Goal: Transaction & Acquisition: Obtain resource

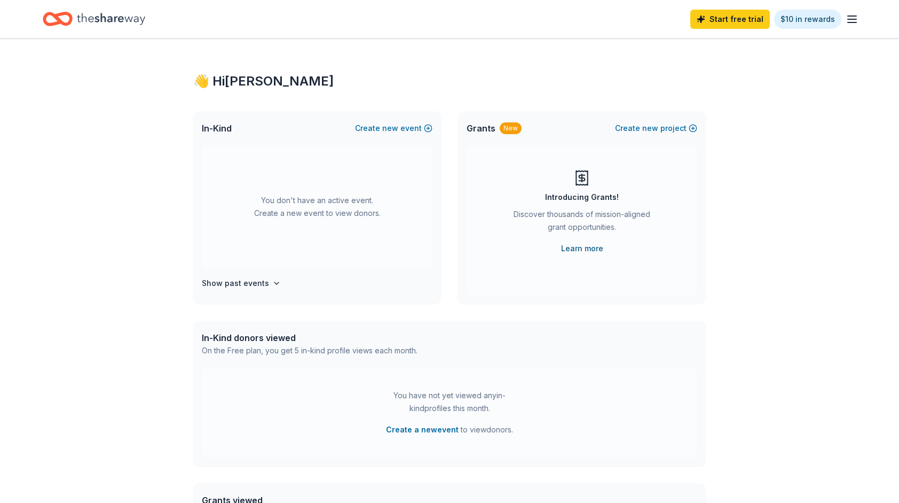
click at [569, 244] on link "Learn more" at bounding box center [582, 248] width 42 height 13
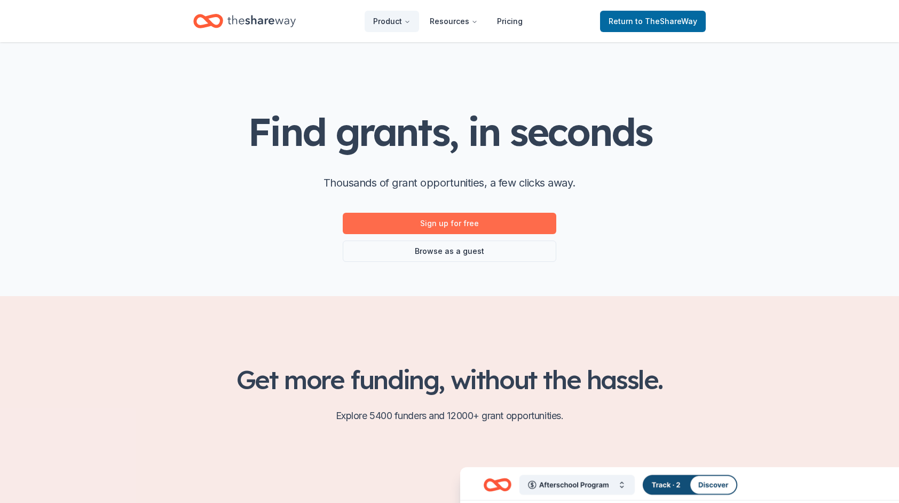
click at [412, 219] on link "Sign up for free" at bounding box center [450, 223] width 214 height 21
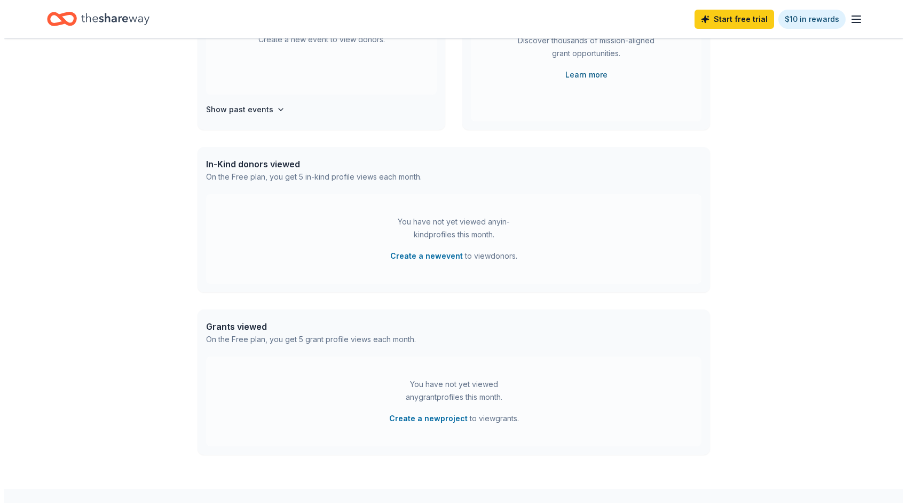
scroll to position [236, 0]
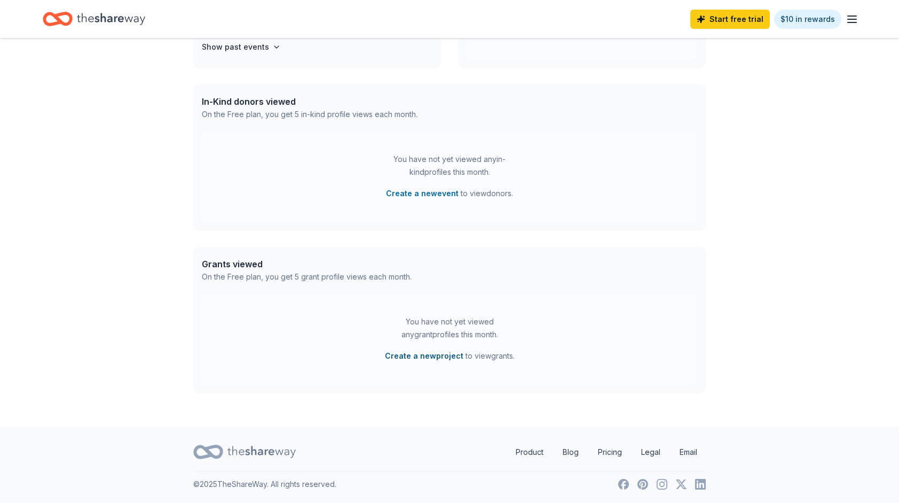
click at [423, 353] on button "Create a new project" at bounding box center [424, 355] width 79 height 13
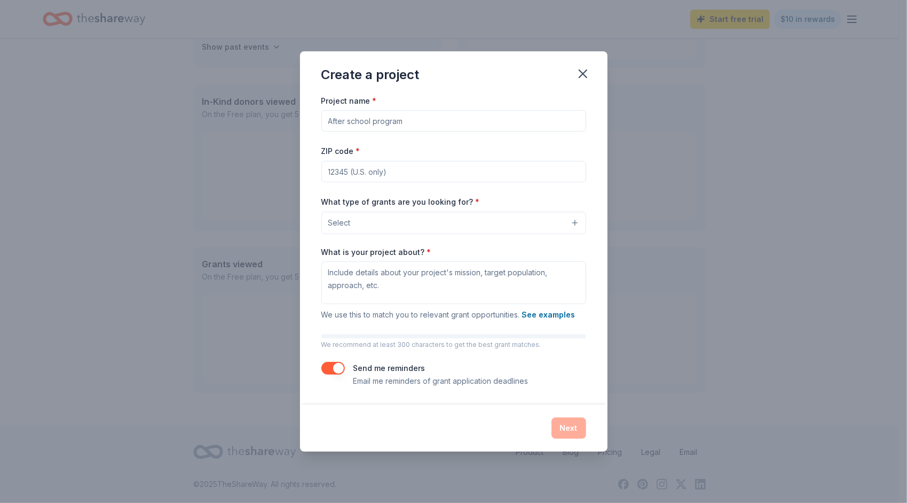
click at [456, 117] on input "Project name *" at bounding box center [454, 120] width 265 height 21
click at [452, 227] on button "Select" at bounding box center [454, 223] width 265 height 22
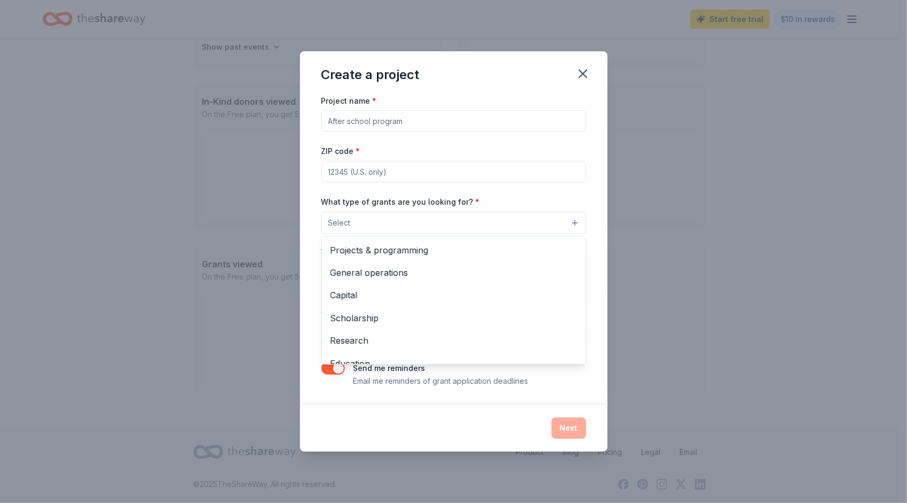
click at [486, 127] on div "Project name * ZIP code * What type of grants are you looking for? * Select Pro…" at bounding box center [454, 240] width 265 height 293
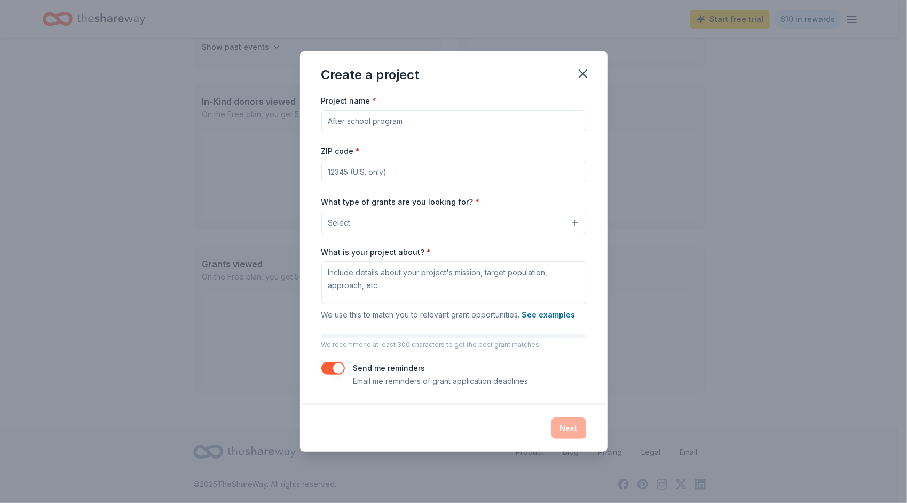
click at [490, 116] on input "Project name *" at bounding box center [454, 120] width 265 height 21
type input "P"
type input "Public Health Advocacy and Support Network"
click at [449, 170] on input "ZIP code *" at bounding box center [454, 171] width 265 height 21
type input "29016"
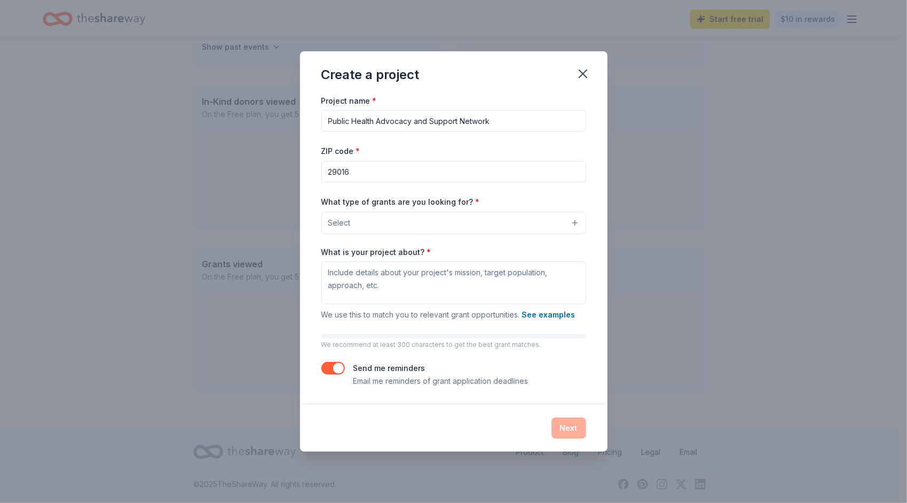
click at [420, 219] on button "Select" at bounding box center [454, 223] width 265 height 22
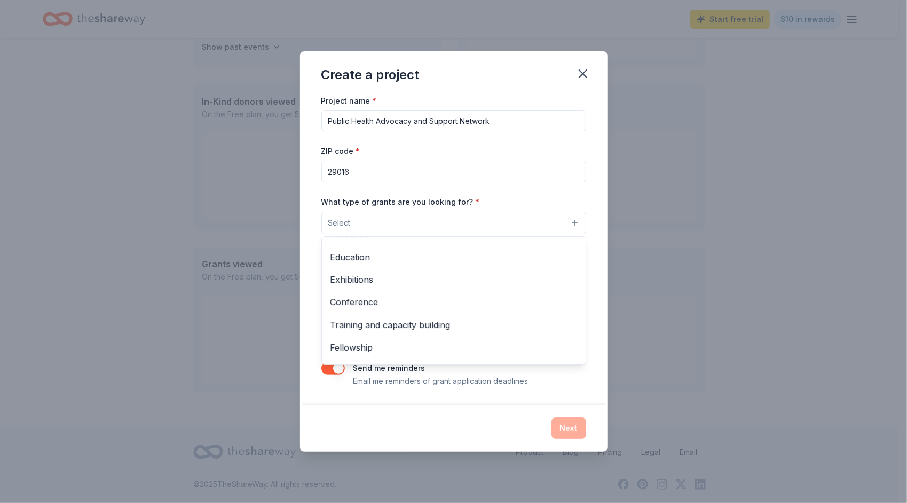
scroll to position [126, 0]
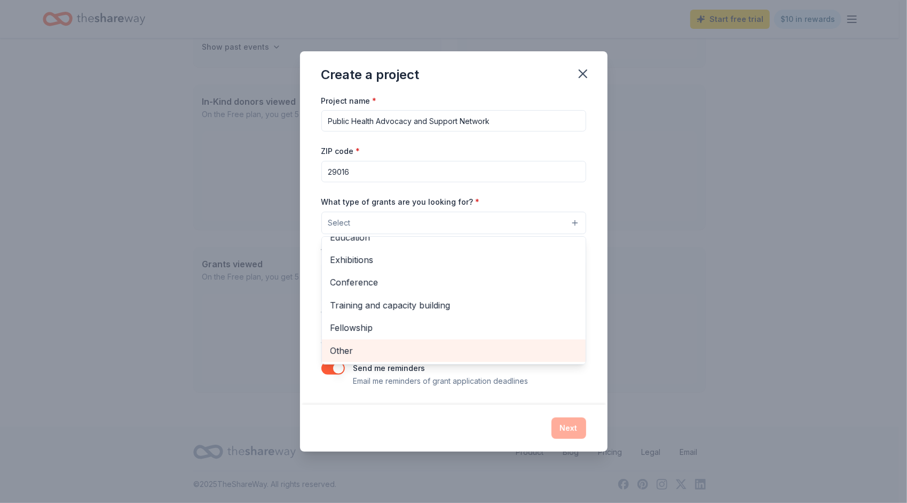
click at [376, 352] on span "Other" at bounding box center [454, 350] width 247 height 14
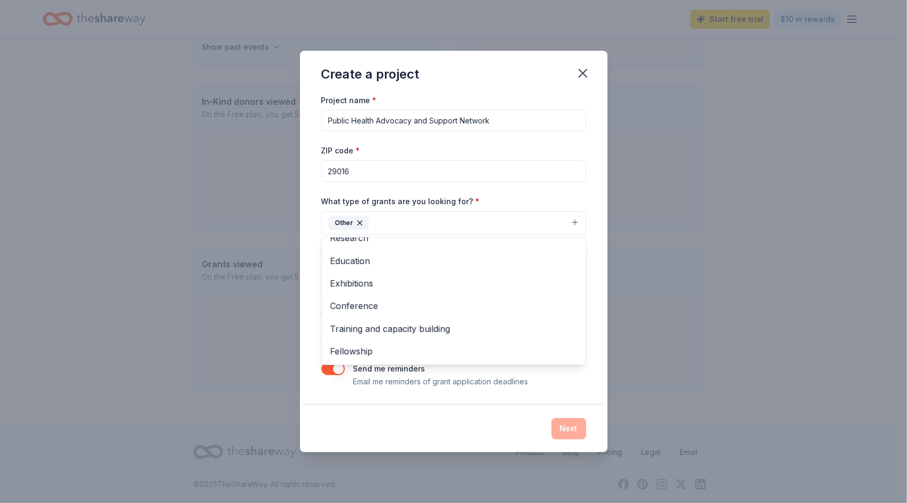
click at [469, 207] on div "What type of grants are you looking for? * Other Projects & programming General…" at bounding box center [454, 214] width 265 height 40
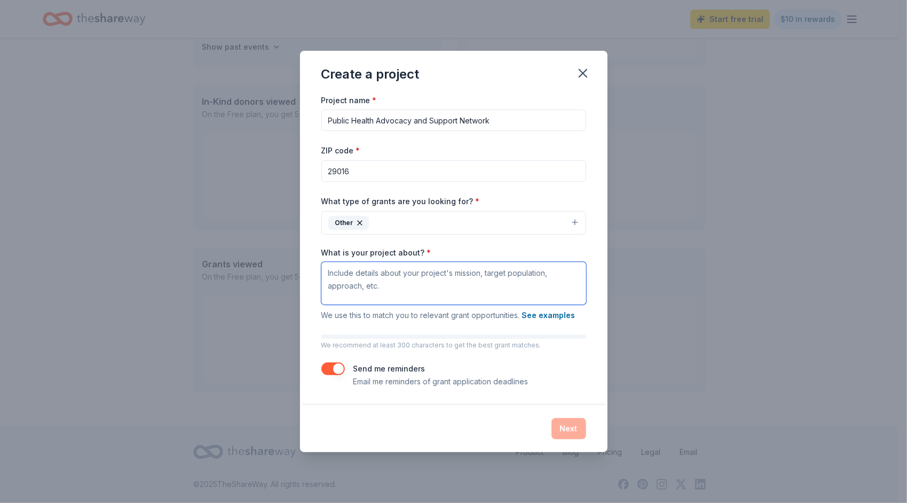
click at [408, 267] on textarea "What is your project about? *" at bounding box center [454, 283] width 265 height 43
type textarea "O"
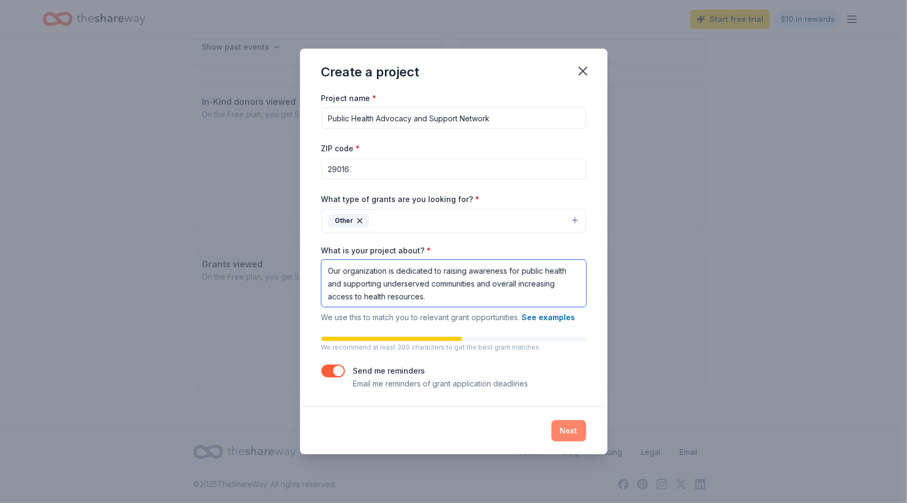
type textarea "Our organization is dedicated to raising awareness for public health and suppor…"
click at [559, 429] on button "Next" at bounding box center [569, 430] width 35 height 21
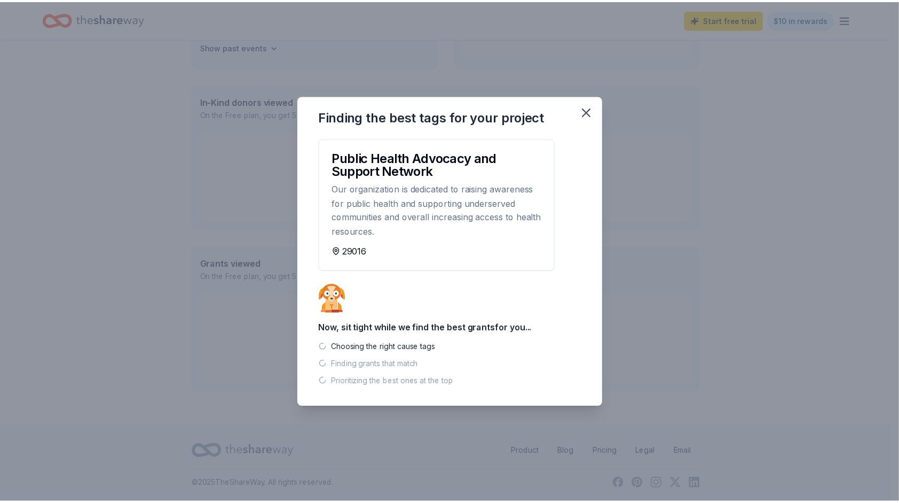
scroll to position [215, 0]
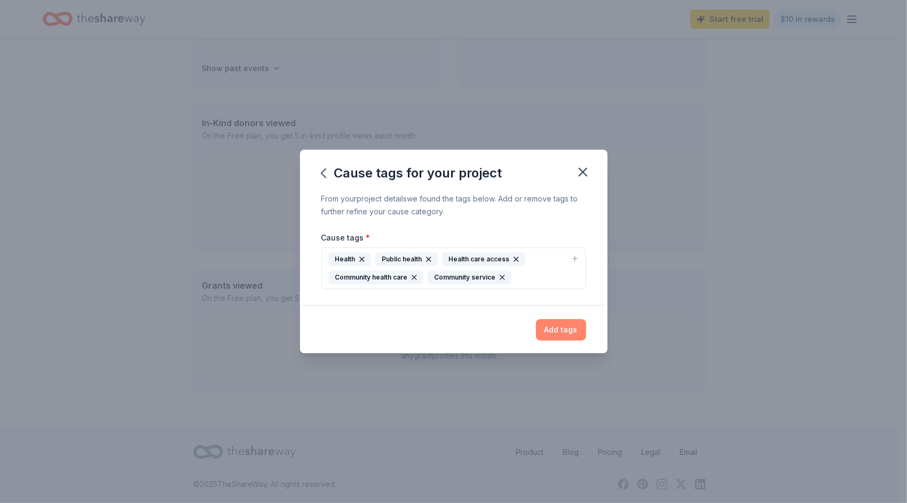
click at [553, 325] on button "Add tags" at bounding box center [561, 329] width 50 height 21
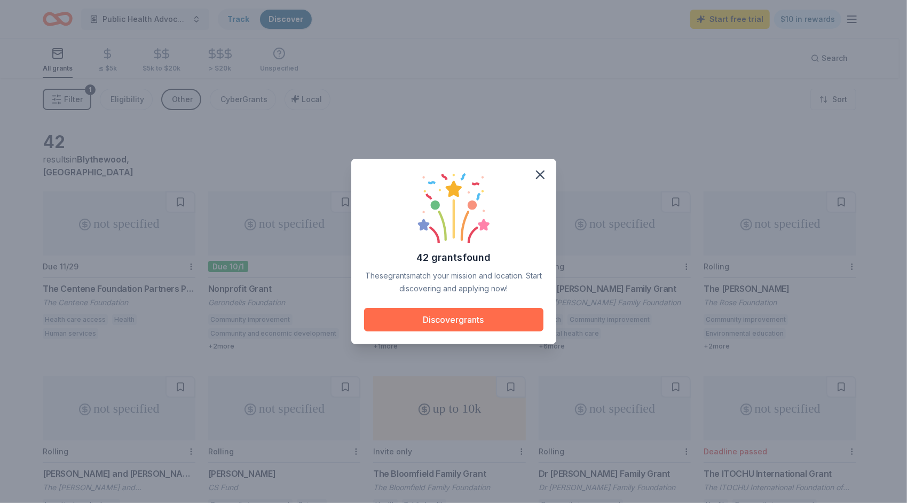
click at [480, 330] on button "Discover grants" at bounding box center [453, 320] width 179 height 24
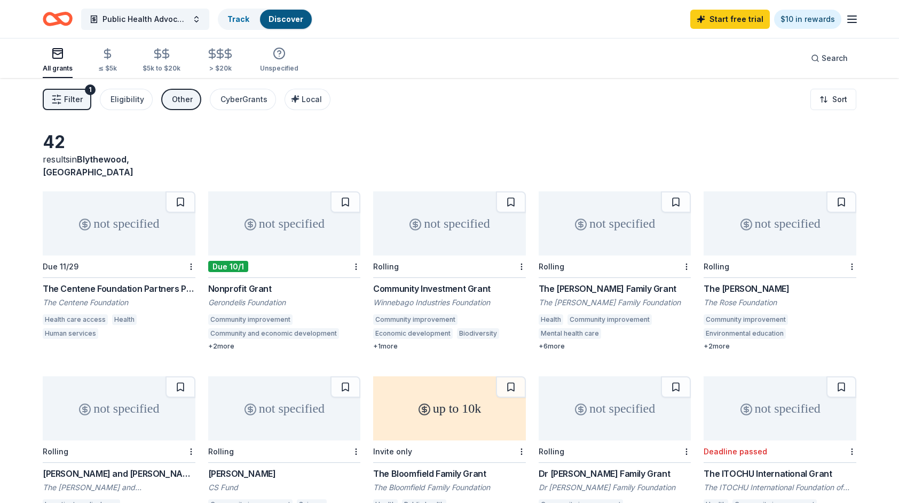
click at [224, 225] on div "not specified" at bounding box center [284, 223] width 153 height 64
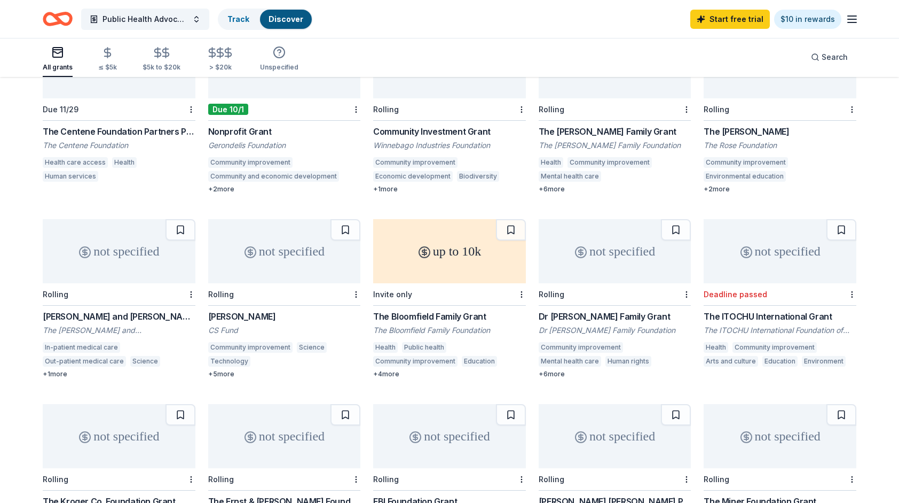
scroll to position [159, 0]
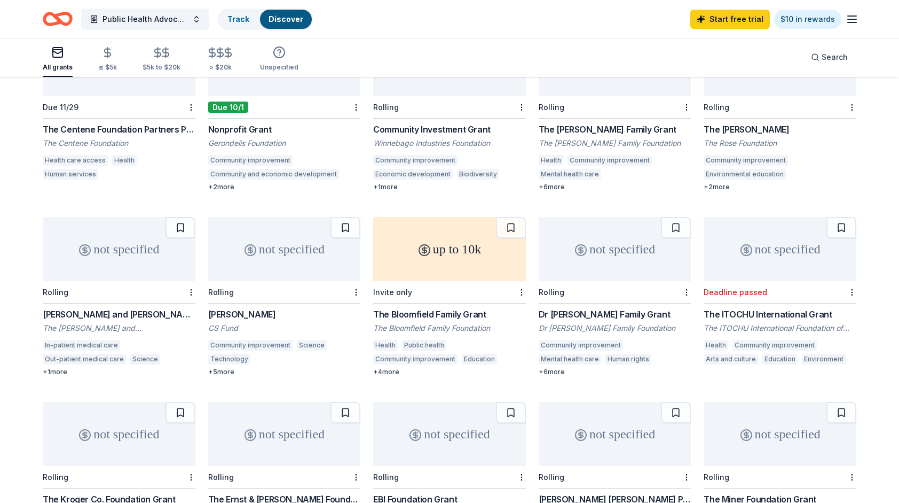
click at [424, 267] on div "up to 10k" at bounding box center [449, 249] width 153 height 64
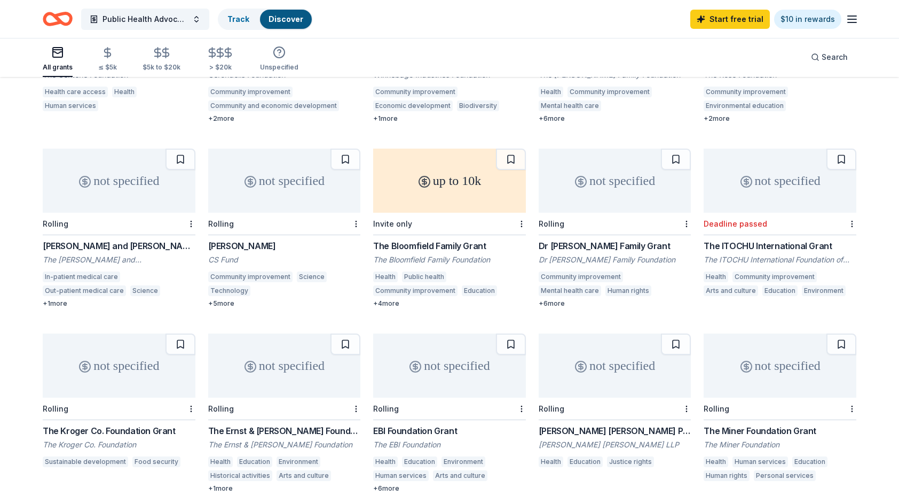
scroll to position [267, 0]
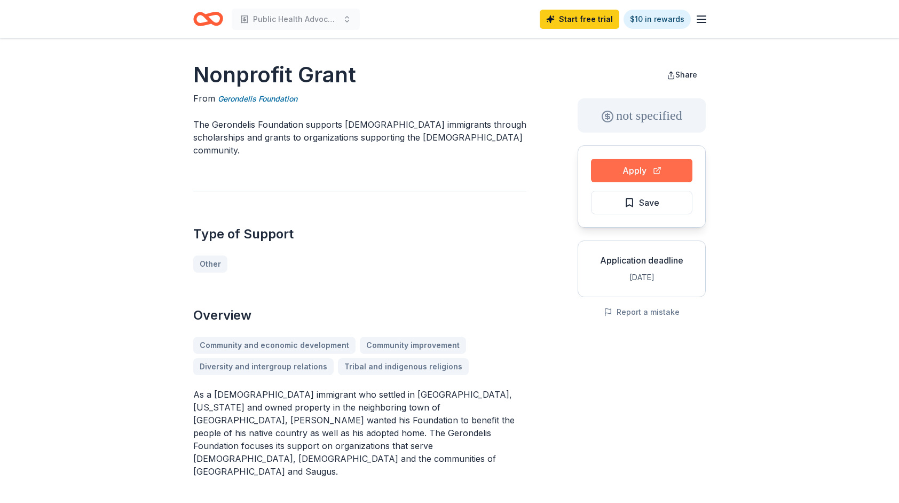
click at [638, 166] on button "Apply" at bounding box center [641, 171] width 101 height 24
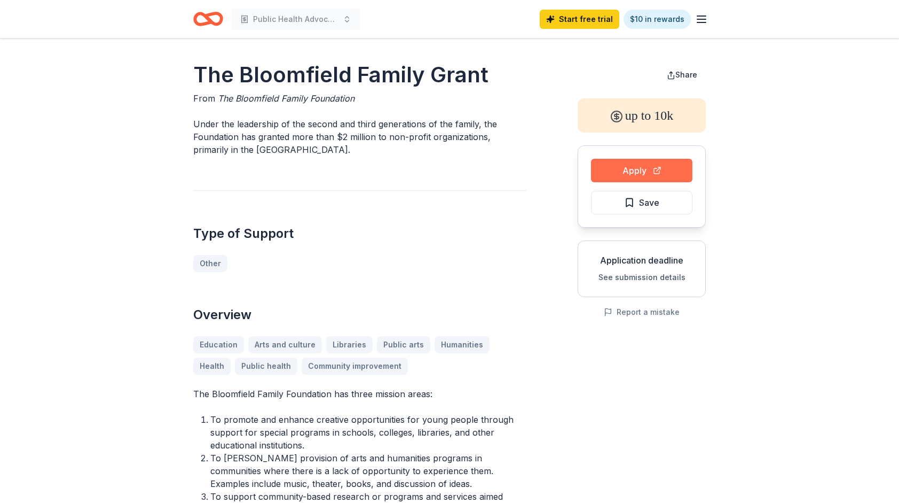
click at [649, 166] on button "Apply" at bounding box center [641, 171] width 101 height 24
click at [615, 169] on button "Apply" at bounding box center [641, 171] width 101 height 24
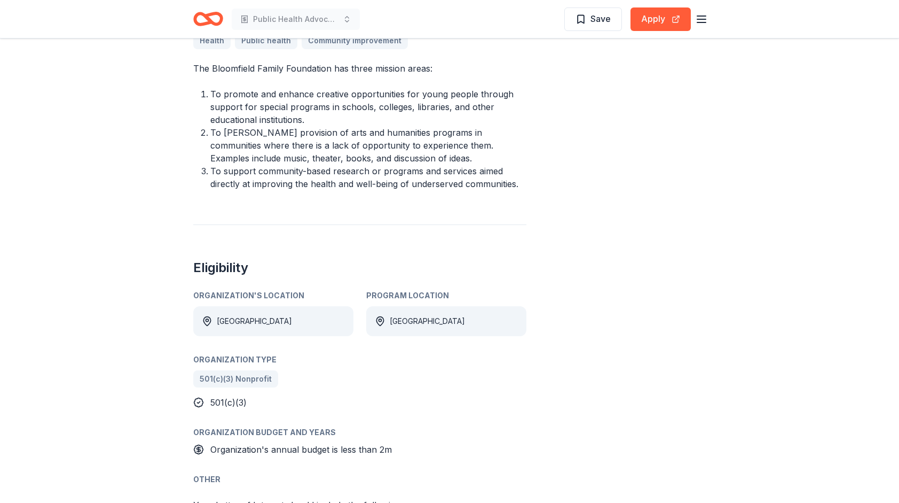
scroll to position [588, 0]
